Goal: Task Accomplishment & Management: Manage account settings

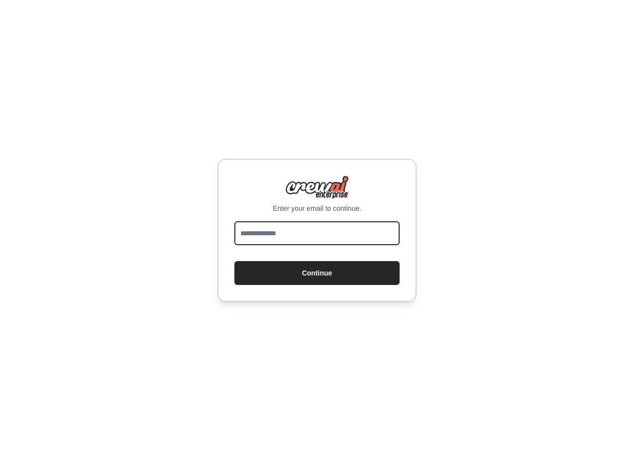
click at [270, 236] on input "email" at bounding box center [316, 233] width 165 height 24
type input "**********"
click at [234, 261] on button "Continue" at bounding box center [316, 273] width 165 height 24
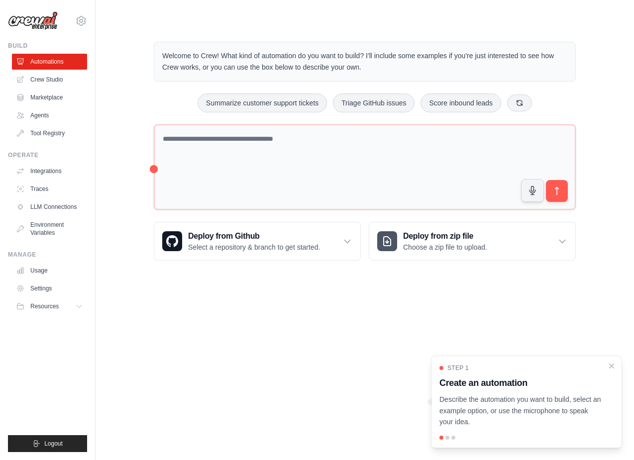
click at [537, 398] on p "Describe the automation you want to build, select an example option, or use the…" at bounding box center [520, 411] width 162 height 34
click at [608, 366] on icon "Close walkthrough" at bounding box center [611, 365] width 9 height 9
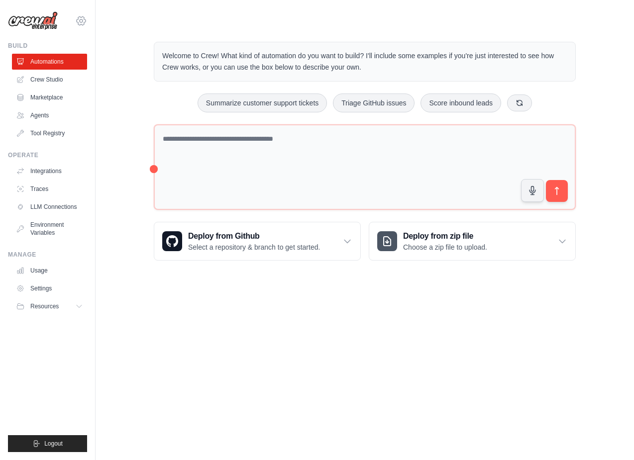
click at [81, 24] on icon at bounding box center [81, 21] width 12 height 12
click at [63, 66] on link "Settings" at bounding box center [81, 67] width 88 height 18
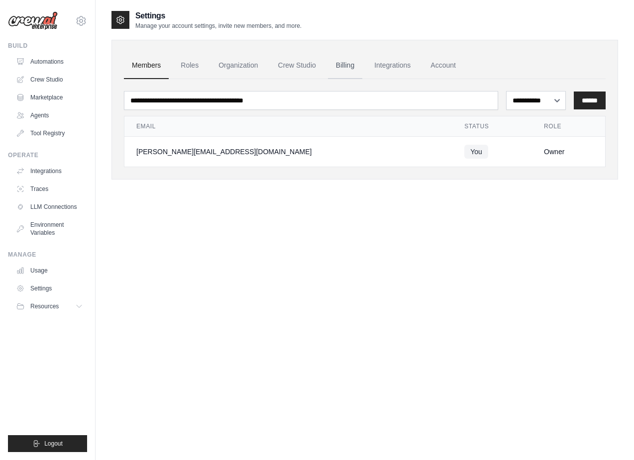
click at [344, 65] on link "Billing" at bounding box center [345, 65] width 34 height 27
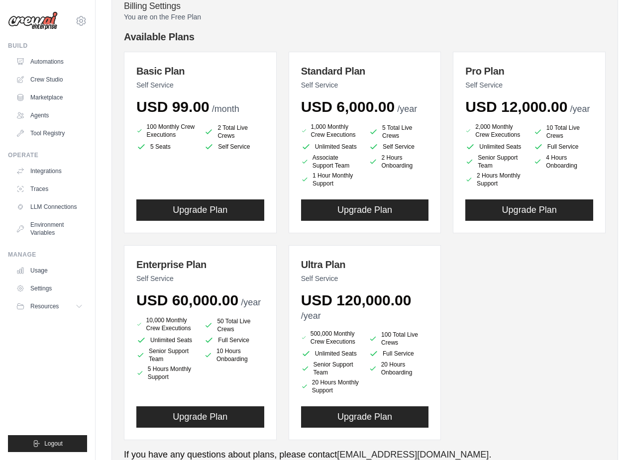
scroll to position [125, 0]
